Goal: Communication & Community: Answer question/provide support

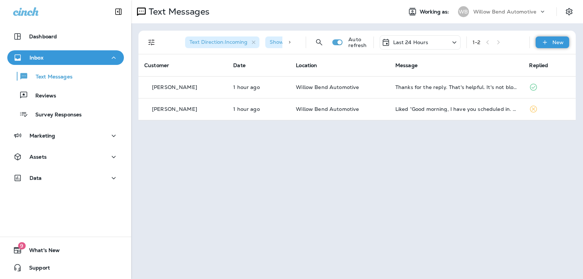
click at [547, 43] on icon at bounding box center [545, 42] width 8 height 7
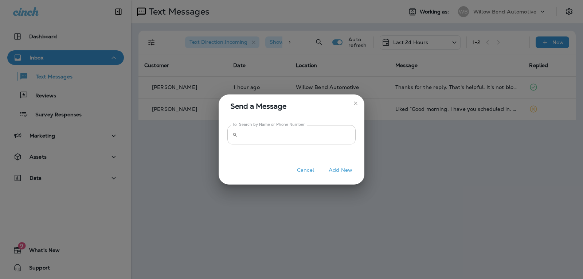
click at [307, 138] on input "To: Search by Name or Phone Number" at bounding box center [297, 134] width 115 height 19
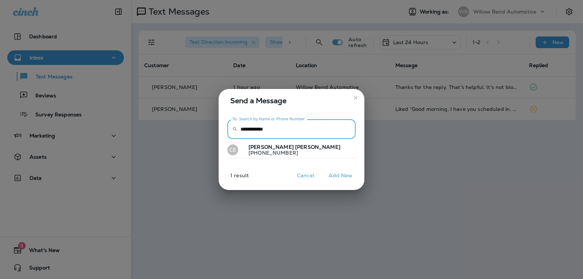
type input "**********"
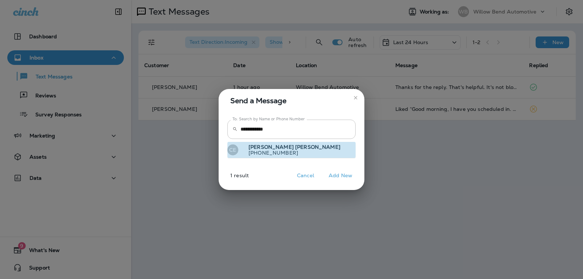
click at [279, 154] on p "[PHONE_NUMBER]" at bounding box center [292, 153] width 98 height 6
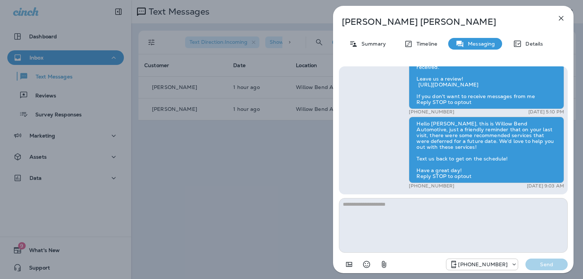
click at [560, 17] on icon "button" at bounding box center [561, 18] width 5 height 5
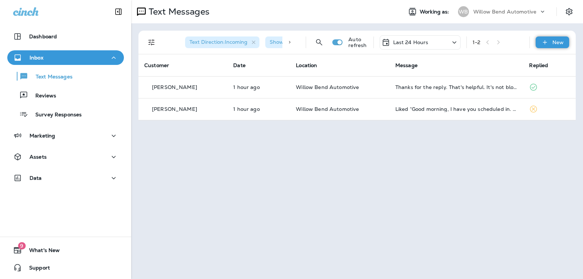
click at [549, 45] on div "New" at bounding box center [552, 42] width 34 height 12
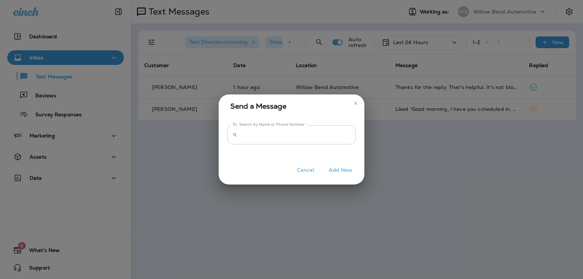
click at [290, 133] on input "To: Search by Name or Phone Number" at bounding box center [297, 134] width 115 height 19
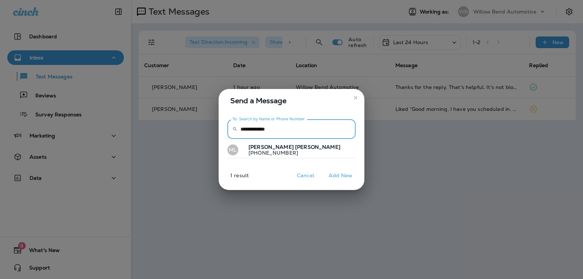
type input "**********"
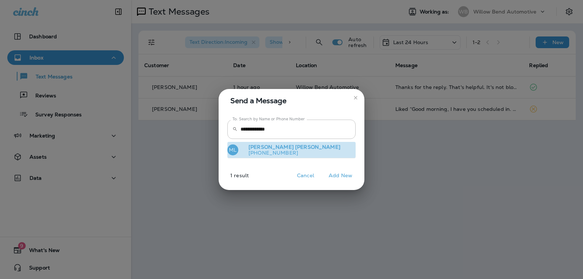
click at [301, 144] on button "[PERSON_NAME] [PHONE_NUMBER]" at bounding box center [291, 150] width 128 height 17
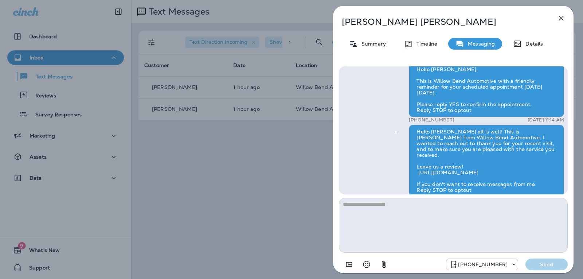
scroll to position [-90, 0]
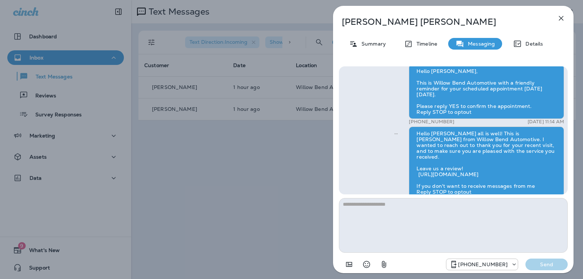
click at [564, 17] on icon "button" at bounding box center [561, 18] width 9 height 9
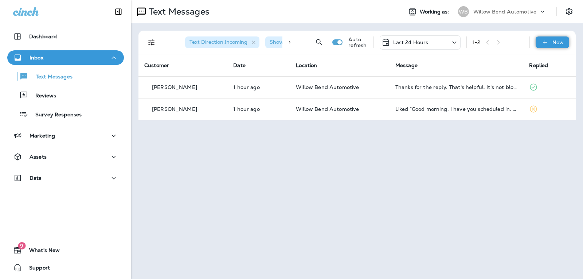
click at [553, 42] on p "New" at bounding box center [557, 42] width 11 height 6
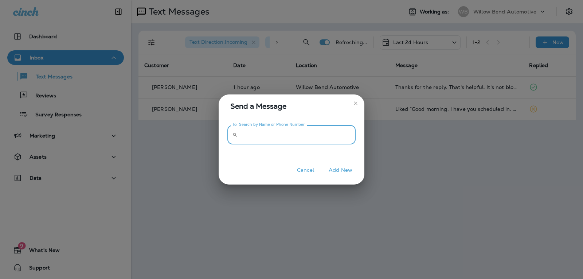
click at [313, 136] on input "To: Search by Name or Phone Number" at bounding box center [297, 134] width 115 height 19
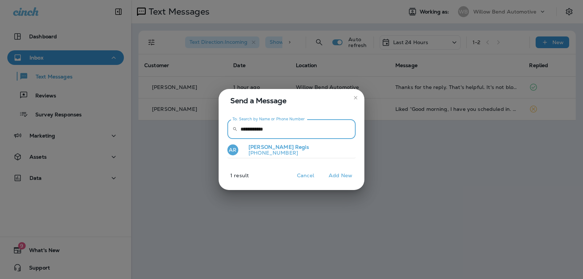
type input "**********"
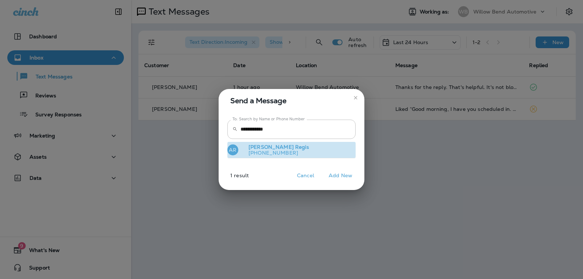
click at [298, 154] on button "AR [PERSON_NAME] [PHONE_NUMBER]" at bounding box center [291, 150] width 128 height 17
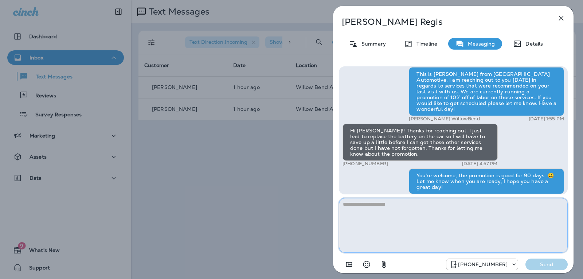
scroll to position [-826, 0]
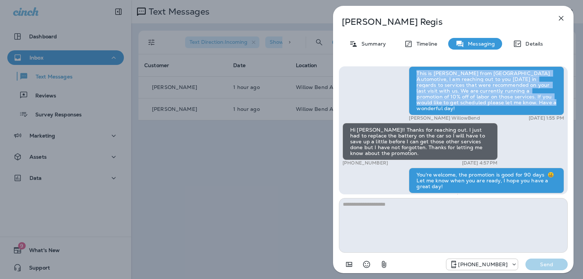
drag, startPoint x: 512, startPoint y: 106, endPoint x: 446, endPoint y: 78, distance: 71.8
click at [412, 75] on div "This is [PERSON_NAME] from [GEOGRAPHIC_DATA] Automotive, I am reaching out to y…" at bounding box center [486, 90] width 155 height 49
copy div "This is [PERSON_NAME] from [GEOGRAPHIC_DATA] Automotive, I am reaching out to y…"
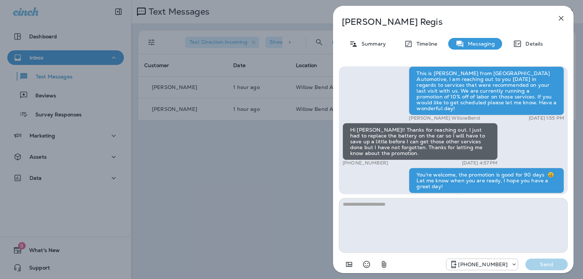
click at [227, 191] on div "[PERSON_NAME] Summary Timeline Messaging Details Hello [PERSON_NAME], Hope all …" at bounding box center [291, 139] width 583 height 279
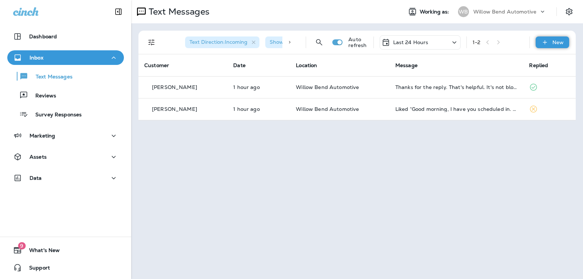
click at [560, 45] on p "New" at bounding box center [557, 42] width 11 height 6
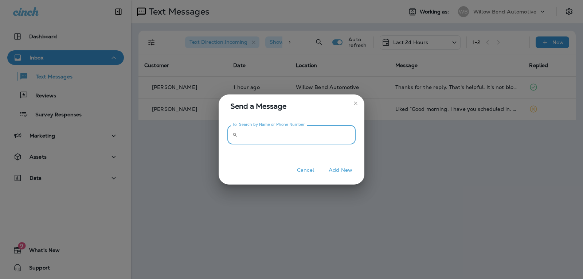
click at [278, 131] on input "To: Search by Name or Phone Number" at bounding box center [297, 134] width 115 height 19
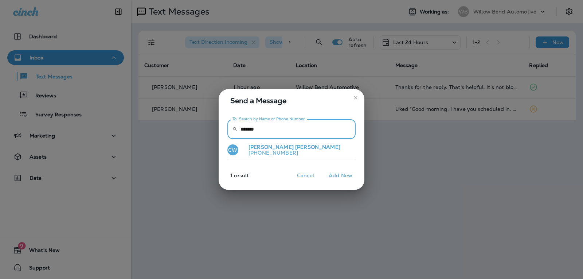
type input "*******"
click at [295, 145] on span "[PERSON_NAME]" at bounding box center [317, 147] width 45 height 7
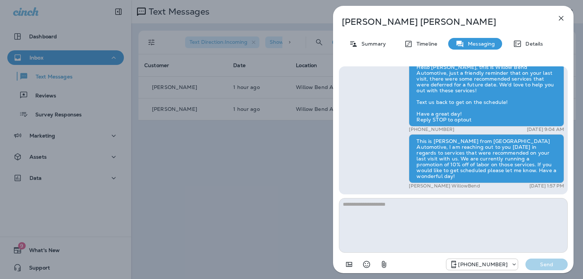
click at [369, 206] on textarea at bounding box center [453, 225] width 229 height 55
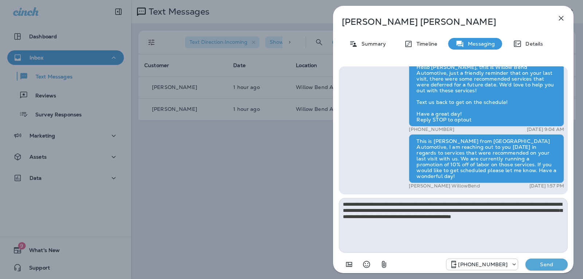
type textarea "**********"
click at [542, 263] on p "Send" at bounding box center [546, 264] width 31 height 7
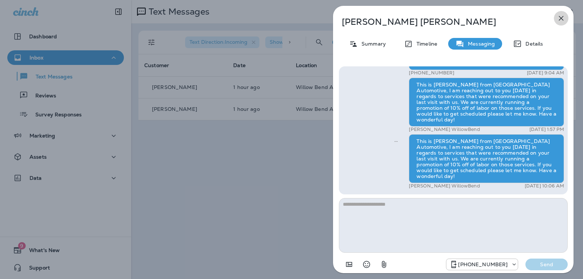
click at [559, 22] on icon "button" at bounding box center [561, 18] width 9 height 9
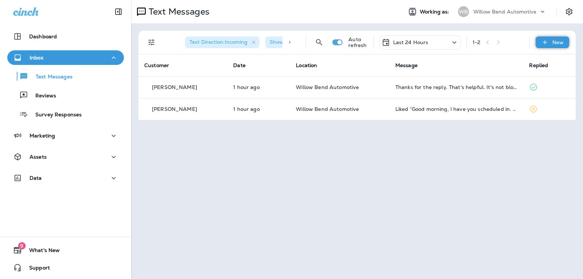
click at [550, 38] on div "New" at bounding box center [552, 42] width 34 height 12
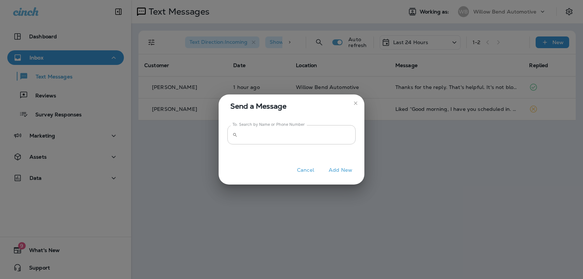
click at [266, 135] on input "To: Search by Name or Phone Number" at bounding box center [297, 134] width 115 height 19
type input "**********"
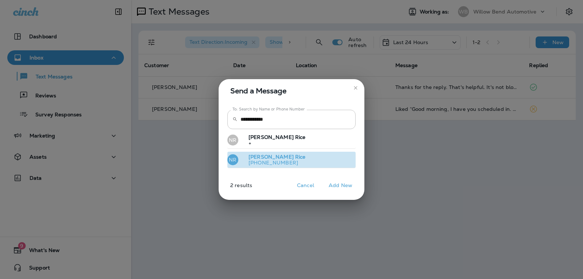
click at [274, 164] on p "[PHONE_NUMBER]" at bounding box center [274, 163] width 63 height 6
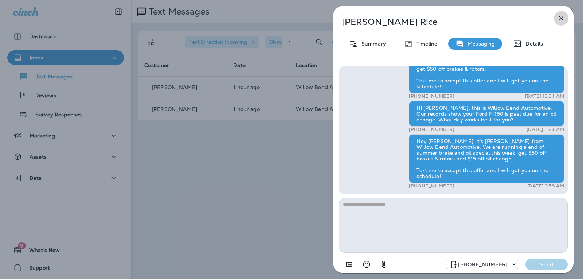
click at [566, 17] on button "button" at bounding box center [561, 18] width 15 height 15
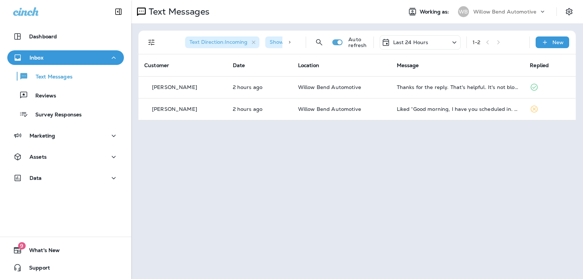
click at [431, 42] on div "Last 24 Hours" at bounding box center [420, 42] width 81 height 14
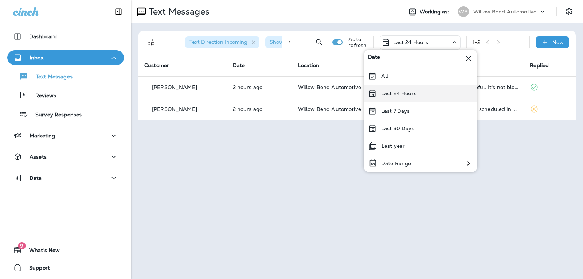
click at [408, 92] on p "Last 24 Hours" at bounding box center [398, 93] width 35 height 6
